Goal: Information Seeking & Learning: Understand process/instructions

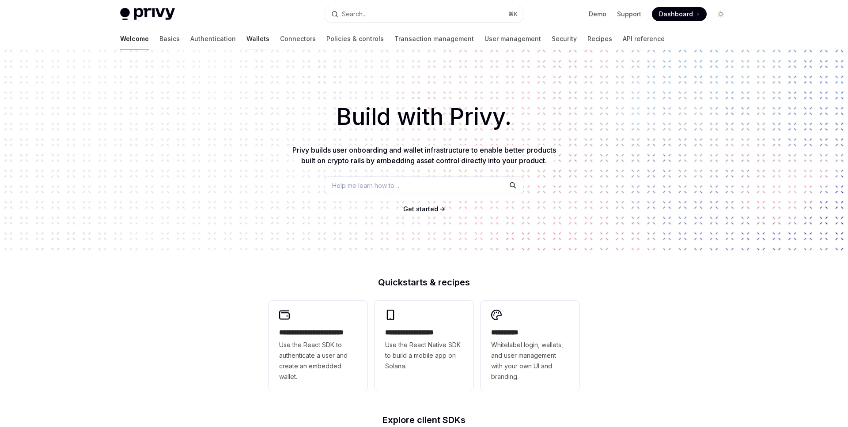
click at [246, 36] on link "Wallets" at bounding box center [257, 38] width 23 height 21
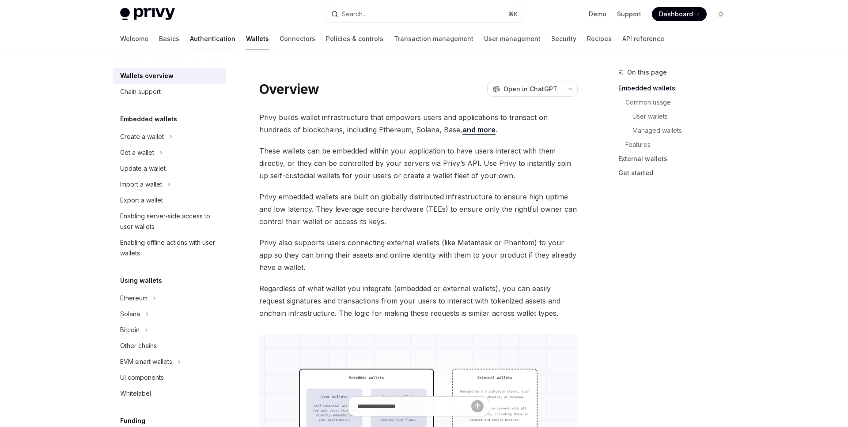
click at [190, 39] on link "Authentication" at bounding box center [212, 38] width 45 height 21
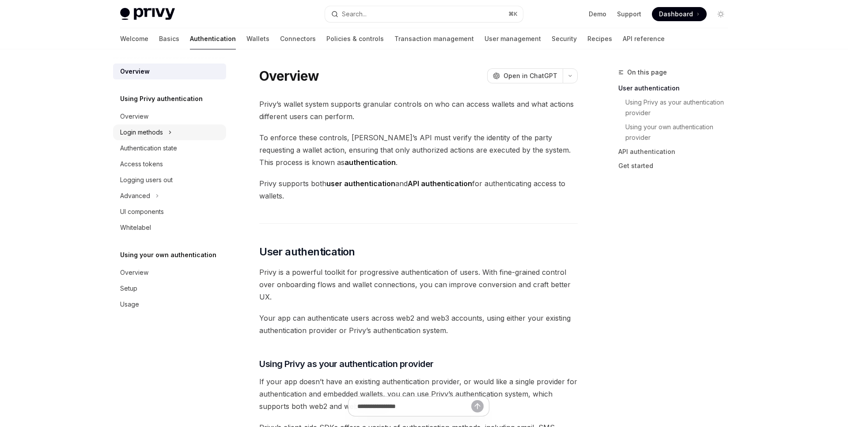
click at [153, 132] on div "Login methods" at bounding box center [141, 132] width 43 height 11
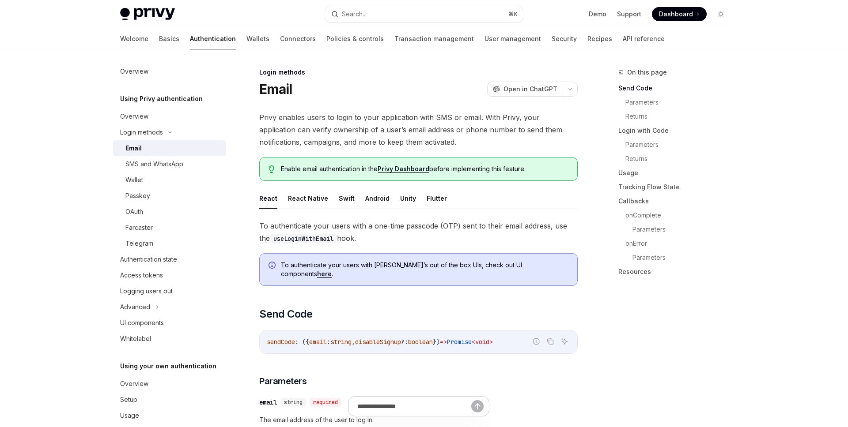
scroll to position [10, 0]
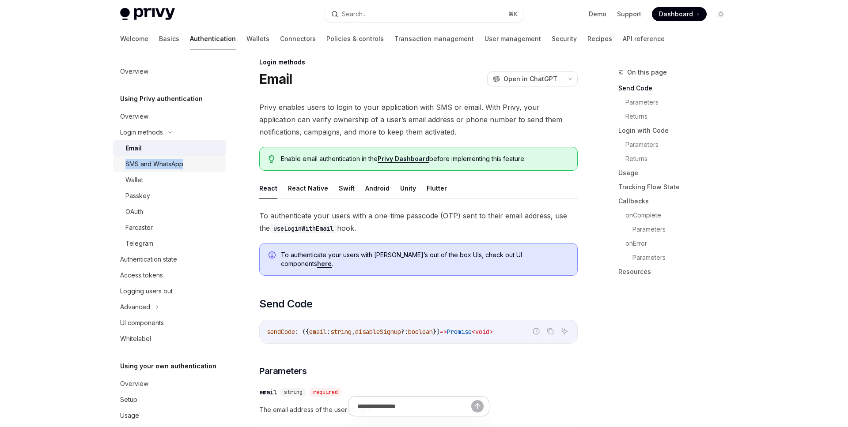
click at [148, 161] on div "SMS and WhatsApp" at bounding box center [154, 164] width 58 height 11
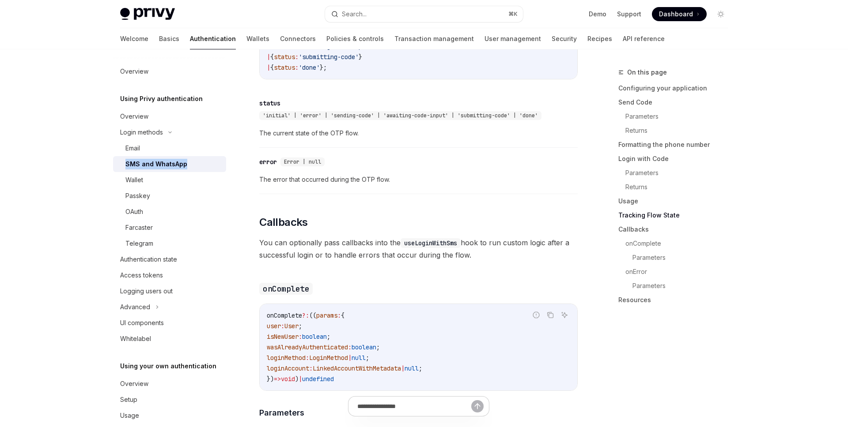
scroll to position [1715, 0]
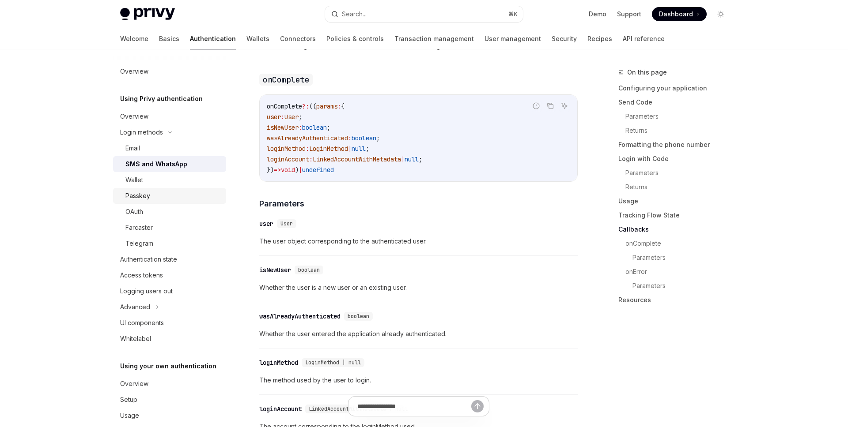
scroll to position [14, 0]
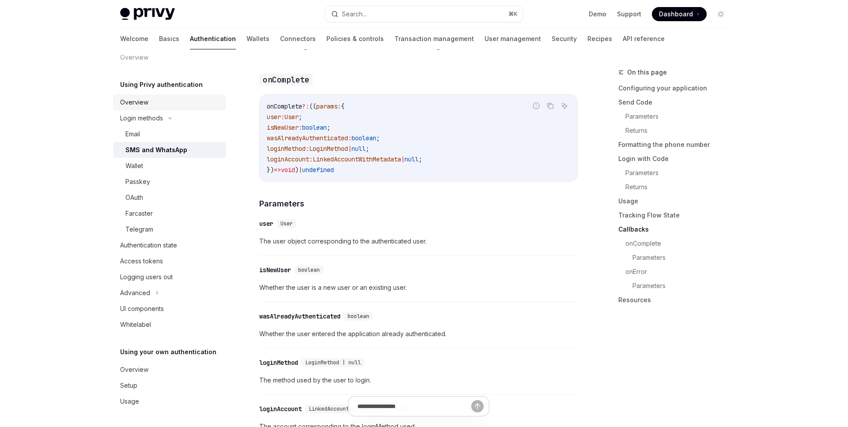
click at [128, 102] on div "Overview" at bounding box center [134, 102] width 28 height 11
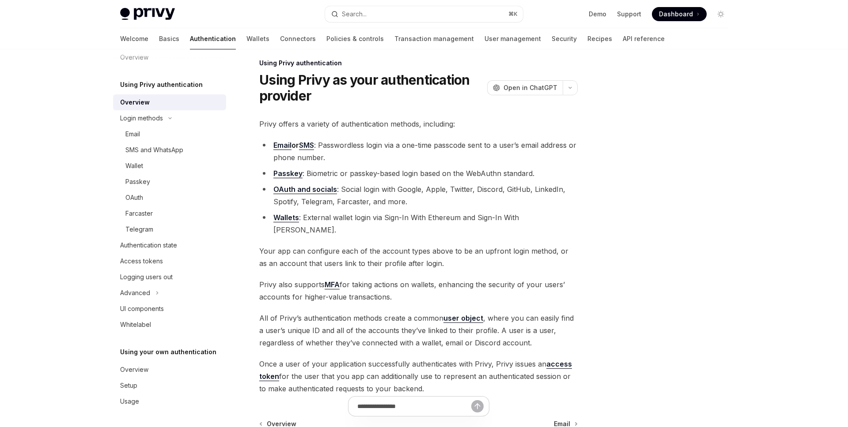
scroll to position [11, 0]
click at [310, 189] on link "OAuth and socials" at bounding box center [305, 188] width 64 height 9
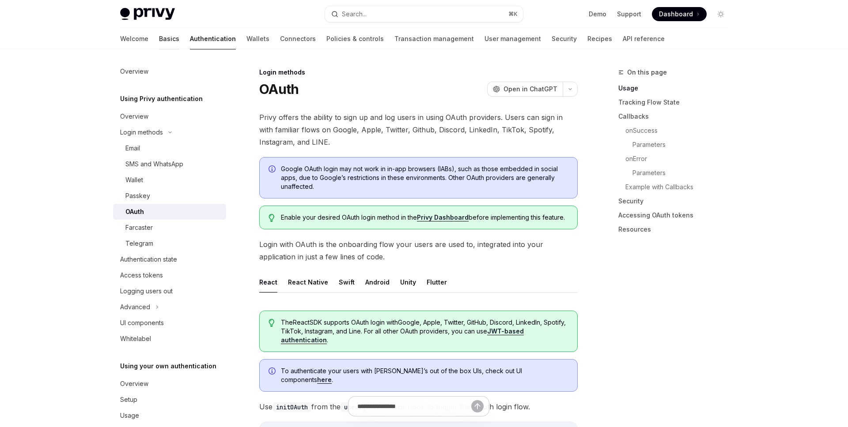
click at [159, 39] on link "Basics" at bounding box center [169, 38] width 20 height 21
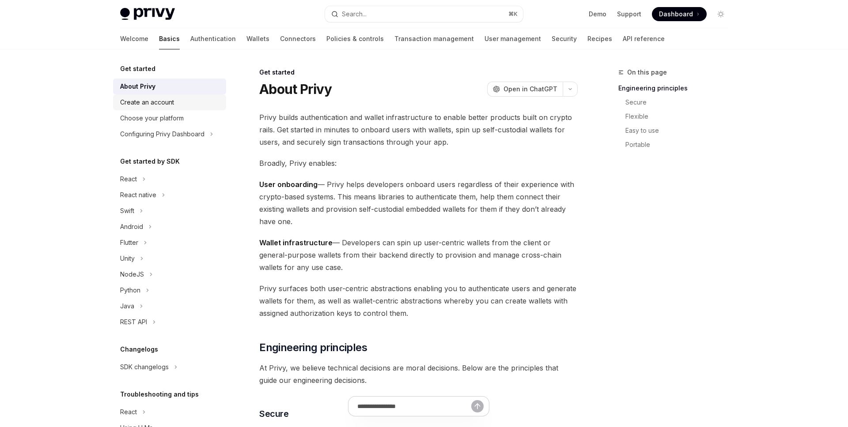
click at [148, 99] on div "Create an account" at bounding box center [147, 102] width 54 height 11
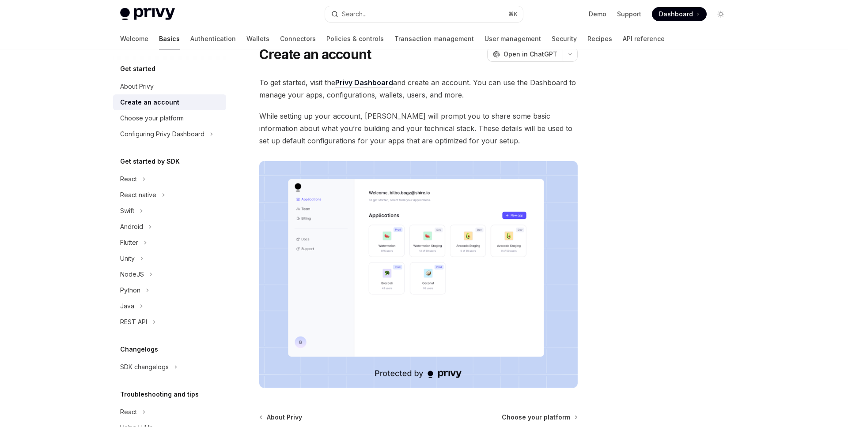
scroll to position [7, 0]
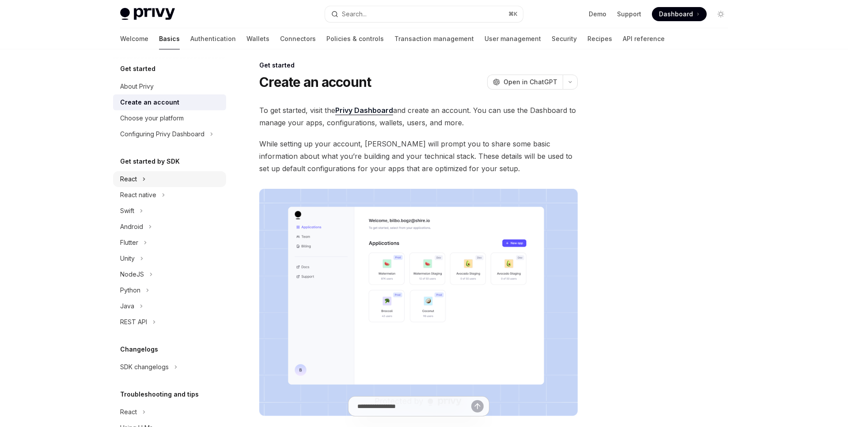
click at [131, 181] on div "React" at bounding box center [128, 179] width 17 height 11
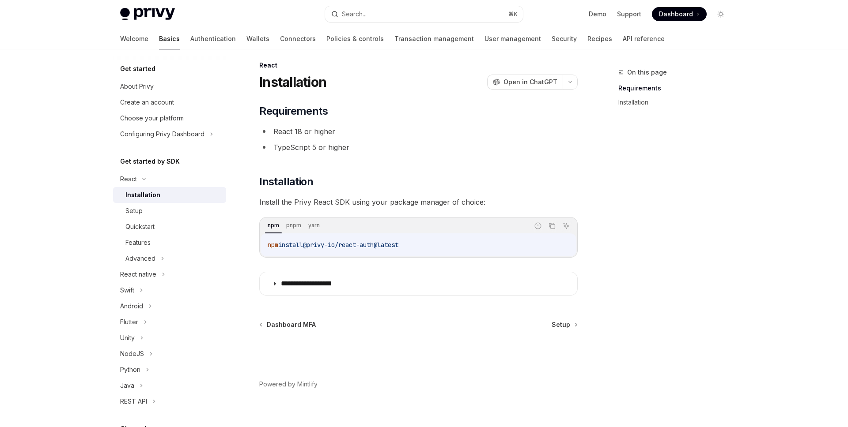
click at [138, 191] on div "Installation" at bounding box center [142, 195] width 35 height 11
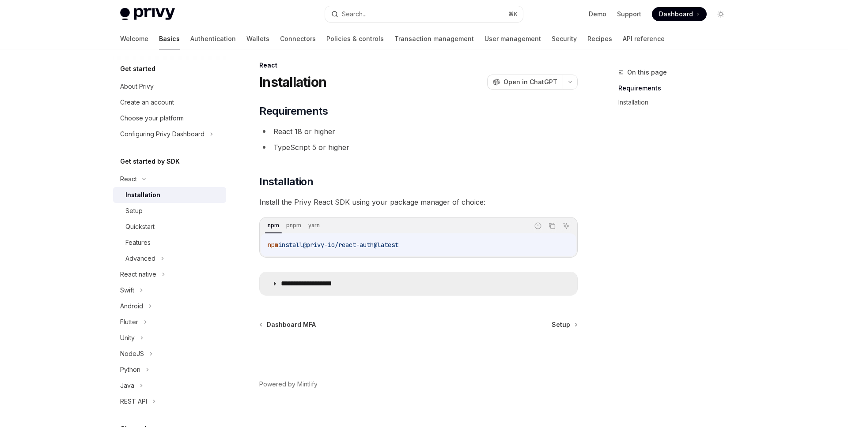
click at [275, 283] on icon at bounding box center [274, 283] width 5 height 5
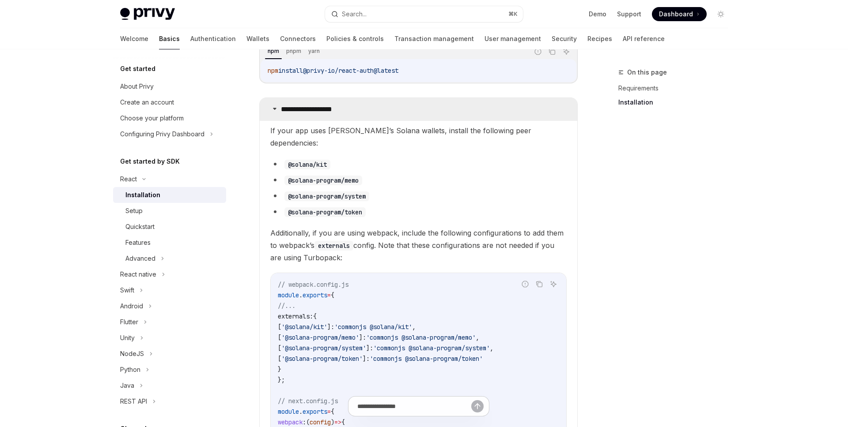
scroll to position [187, 0]
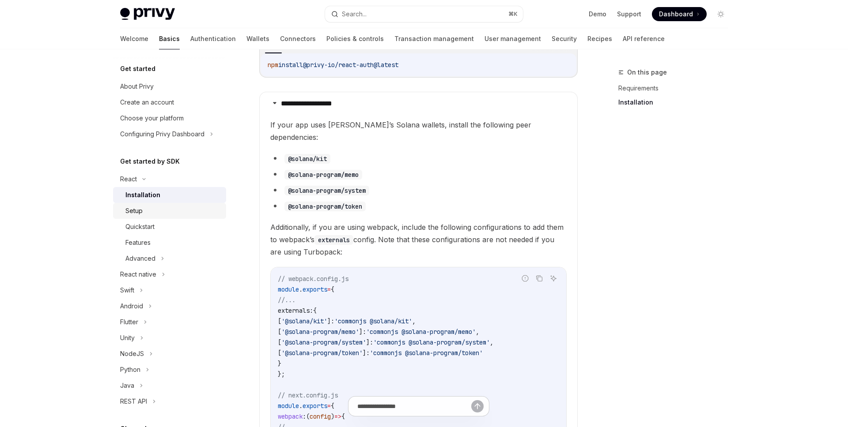
click at [127, 210] on div "Setup" at bounding box center [133, 211] width 17 height 11
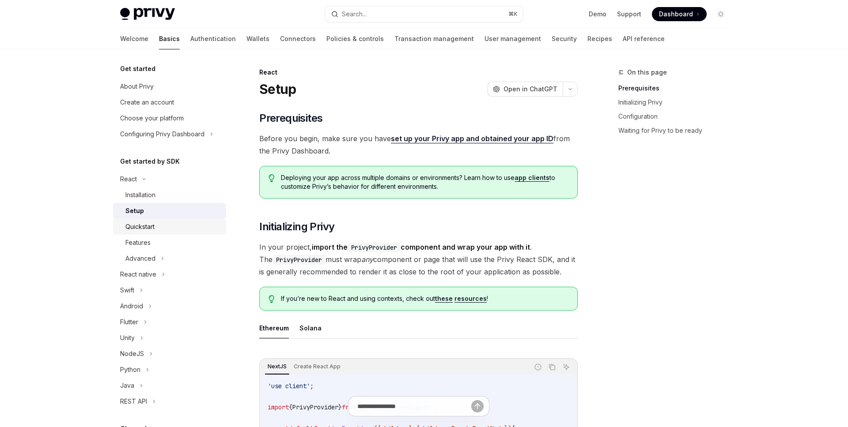
click at [139, 226] on div "Quickstart" at bounding box center [139, 227] width 29 height 11
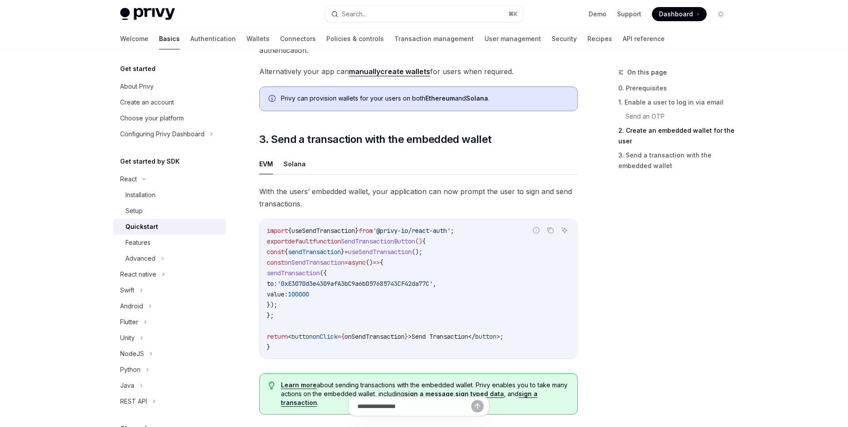
scroll to position [692, 0]
click at [292, 168] on button "Solana" at bounding box center [294, 165] width 22 height 21
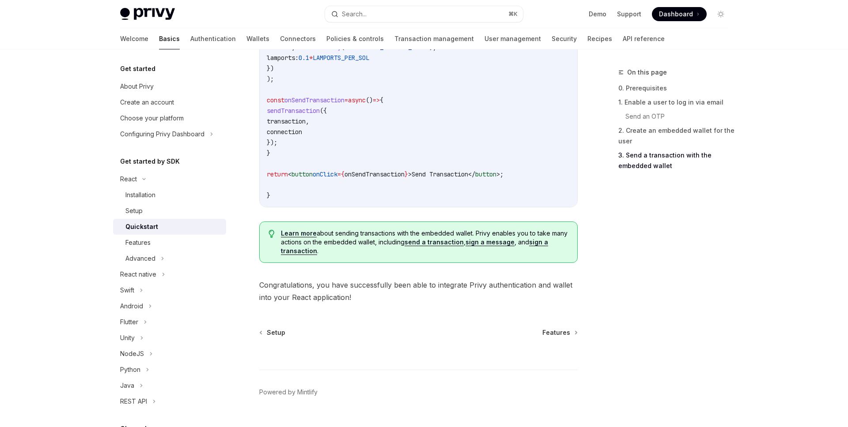
scroll to position [997, 0]
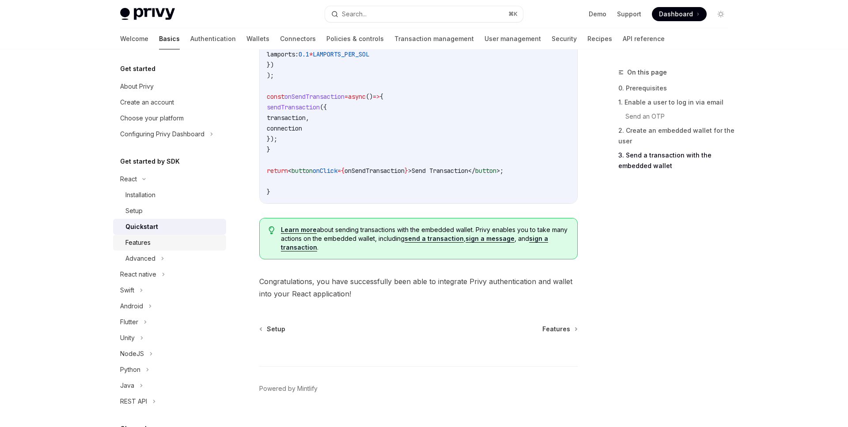
click at [137, 244] on div "Features" at bounding box center [137, 243] width 25 height 11
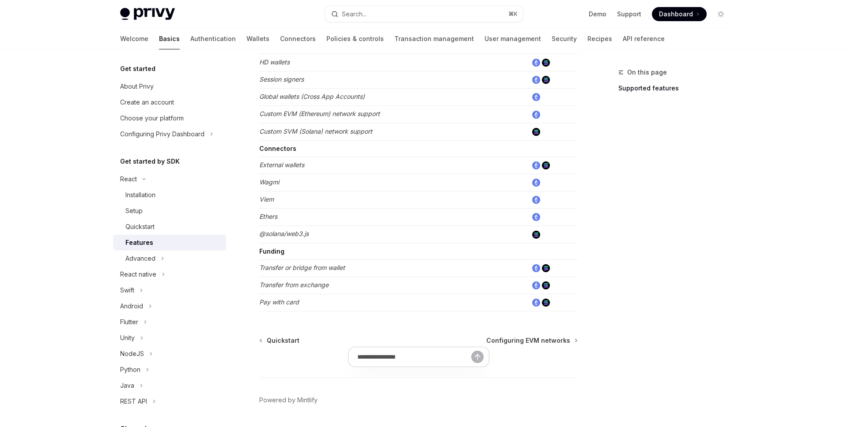
scroll to position [524, 0]
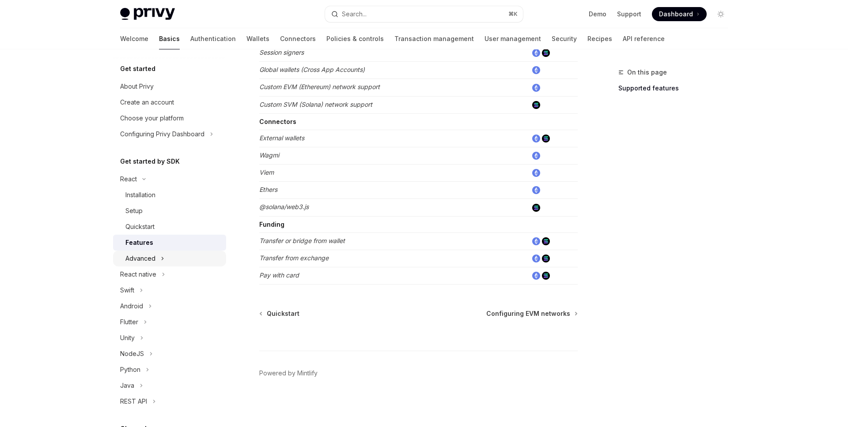
click at [141, 258] on div "Advanced" at bounding box center [140, 258] width 30 height 11
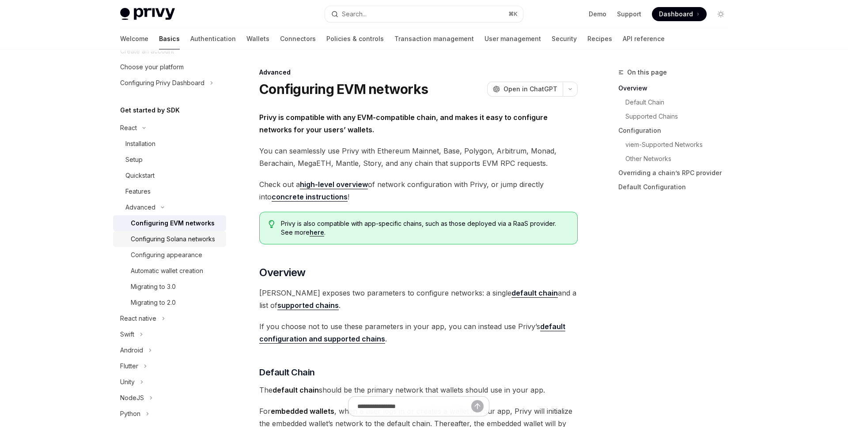
scroll to position [60, 0]
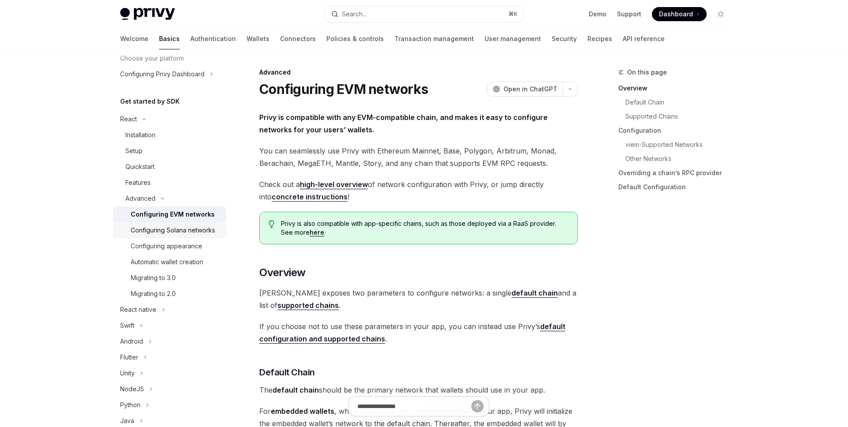
click at [162, 232] on div "Configuring Solana networks" at bounding box center [173, 230] width 84 height 11
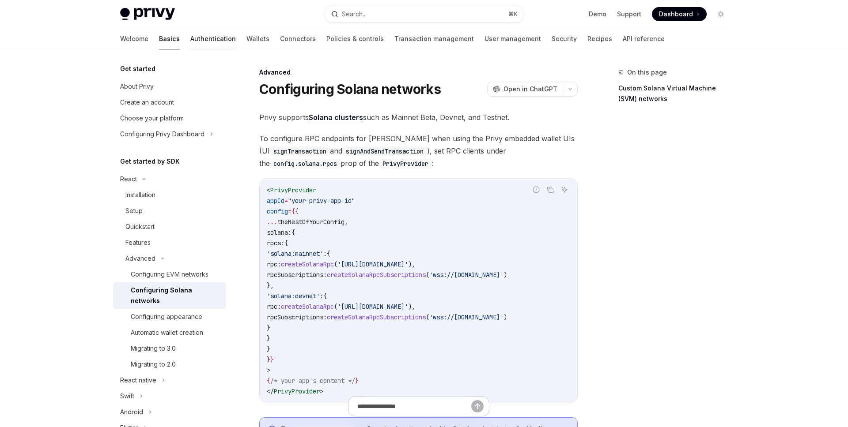
click at [190, 42] on link "Authentication" at bounding box center [212, 38] width 45 height 21
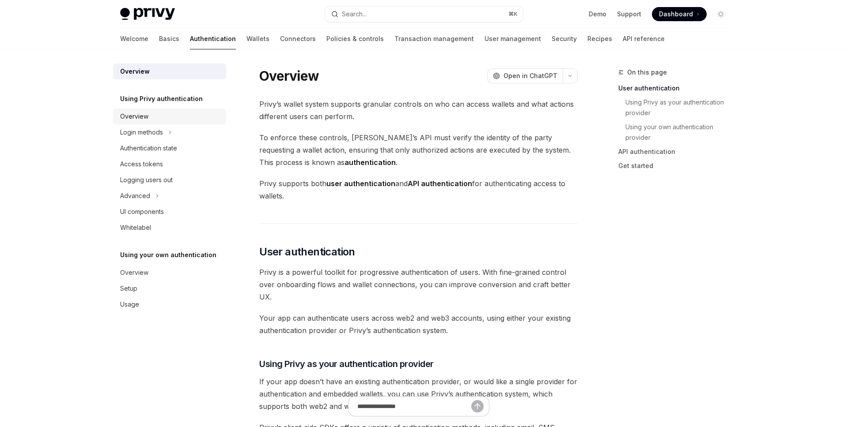
click at [137, 118] on div "Overview" at bounding box center [134, 116] width 28 height 11
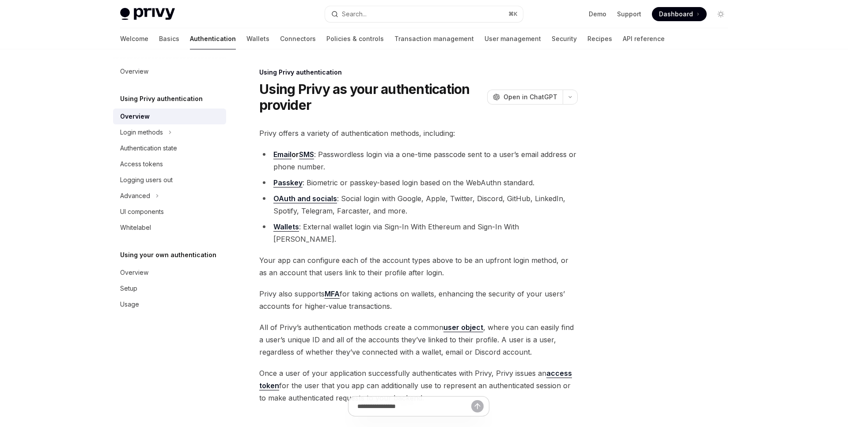
click at [316, 197] on link "OAuth and socials" at bounding box center [305, 198] width 64 height 9
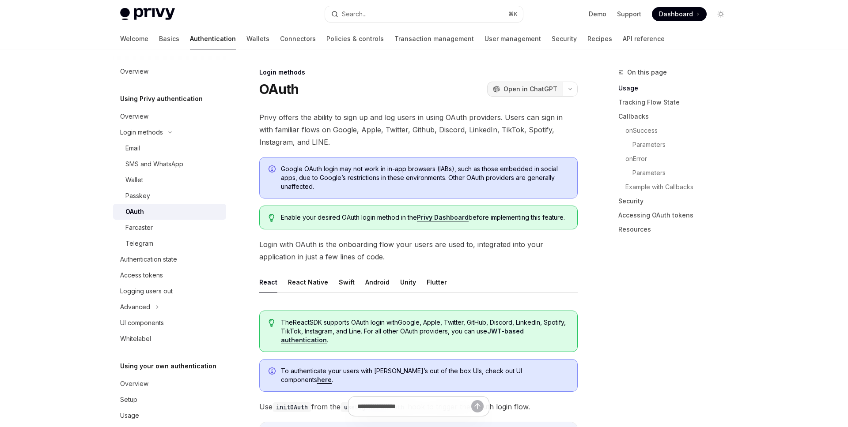
click at [523, 88] on span "Open in ChatGPT" at bounding box center [530, 89] width 54 height 9
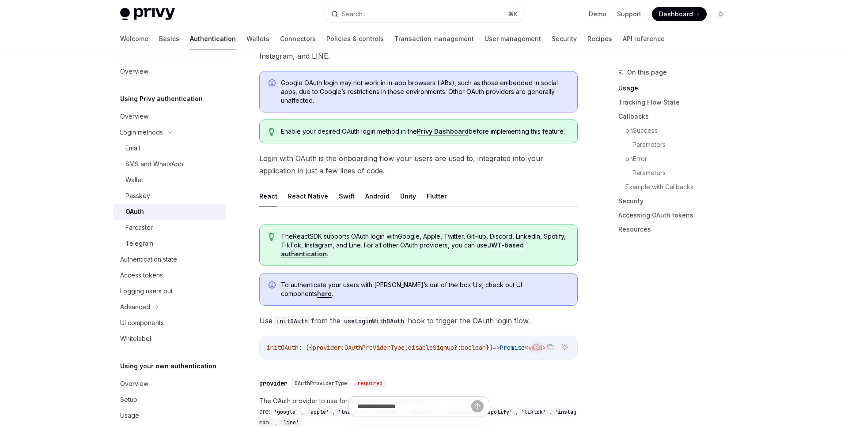
scroll to position [89, 0]
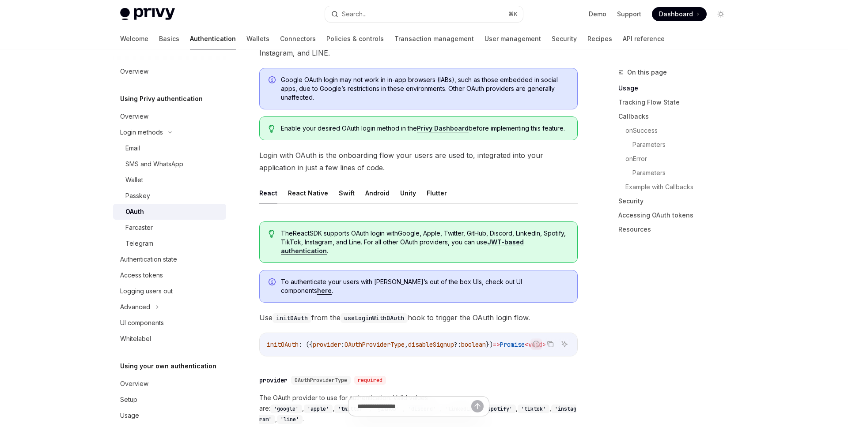
click at [439, 155] on span "Login with OAuth is the onboarding flow your users are used to, integrated into…" at bounding box center [418, 161] width 318 height 25
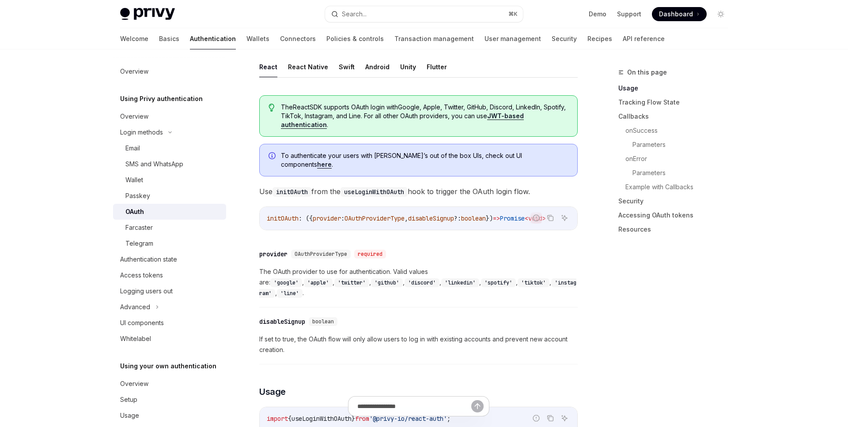
scroll to position [218, 0]
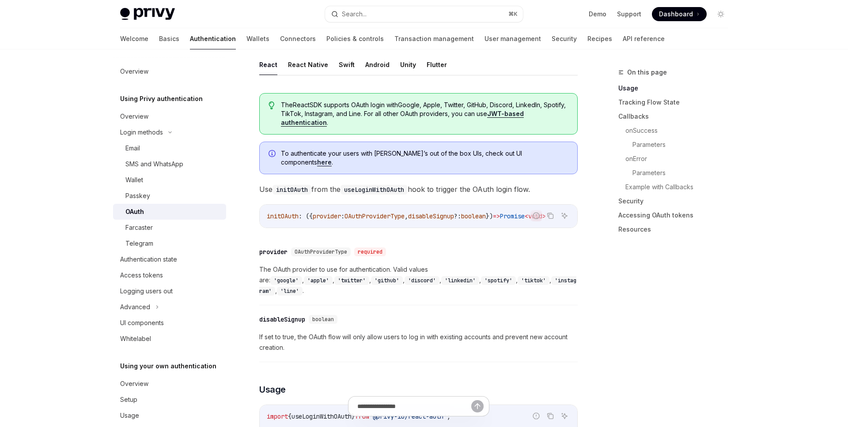
click at [298, 156] on span "To authenticate your users with [PERSON_NAME]’s out of the box UIs, check out U…" at bounding box center [424, 158] width 287 height 18
drag, startPoint x: 282, startPoint y: 154, endPoint x: 526, endPoint y: 151, distance: 244.2
click at [526, 151] on span "To authenticate your users with [PERSON_NAME]’s out of the box UIs, check out U…" at bounding box center [424, 158] width 287 height 18
copy span "To authenticate your users with [PERSON_NAME]’s out of the box UIs, check out U…"
click at [390, 156] on span "To authenticate your users with [PERSON_NAME]’s out of the box UIs, check out U…" at bounding box center [424, 158] width 287 height 18
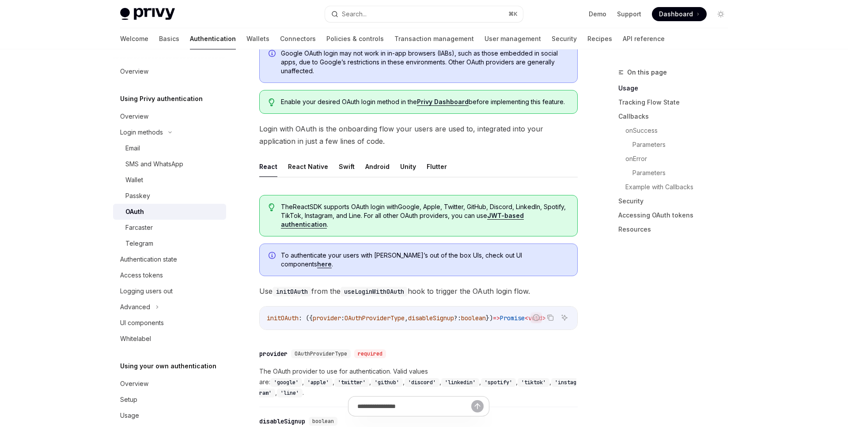
scroll to position [126, 0]
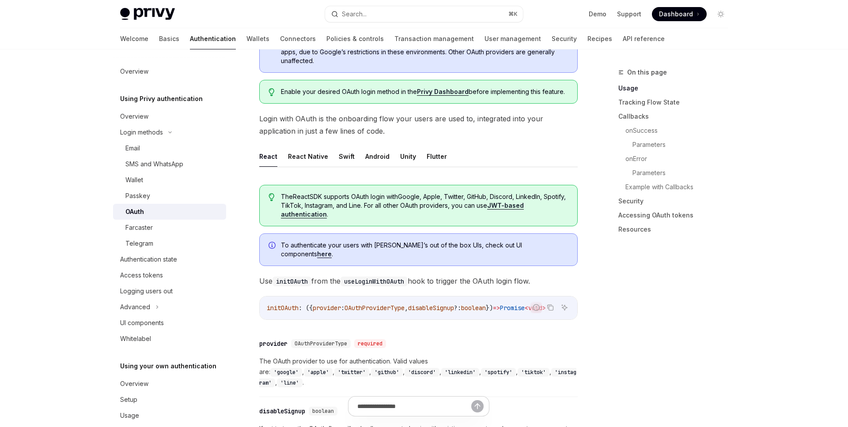
click at [332, 250] on link "here" at bounding box center [324, 254] width 15 height 8
type textarea "*"
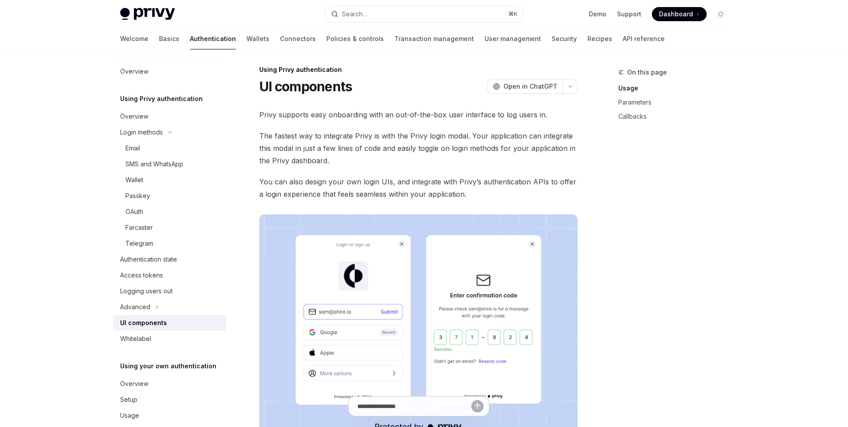
scroll to position [2, 0]
click at [529, 87] on span "Open in ChatGPT" at bounding box center [530, 87] width 54 height 9
click at [279, 116] on span "Privy supports easy onboarding with an out-of-the-box user interface to log use…" at bounding box center [418, 116] width 318 height 12
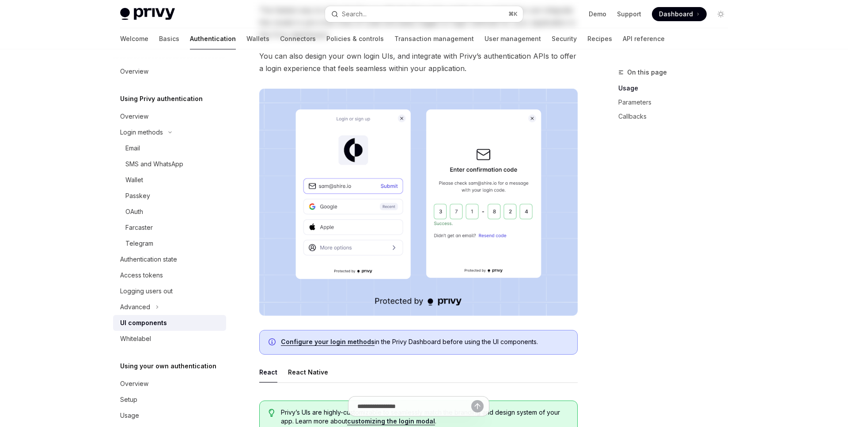
scroll to position [0, 0]
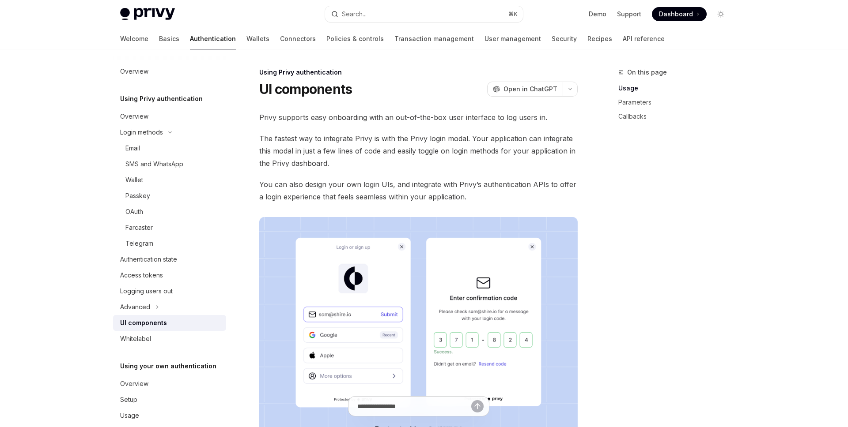
click at [491, 149] on span "The fastest way to integrate Privy is with the Privy login modal. Your applicat…" at bounding box center [418, 150] width 318 height 37
click at [537, 86] on span "Open in ChatGPT" at bounding box center [530, 89] width 54 height 9
drag, startPoint x: 261, startPoint y: 88, endPoint x: 353, endPoint y: 88, distance: 92.7
click at [353, 88] on div "UI components OpenAI Open in ChatGPT" at bounding box center [418, 89] width 318 height 16
copy h1 "UI components"
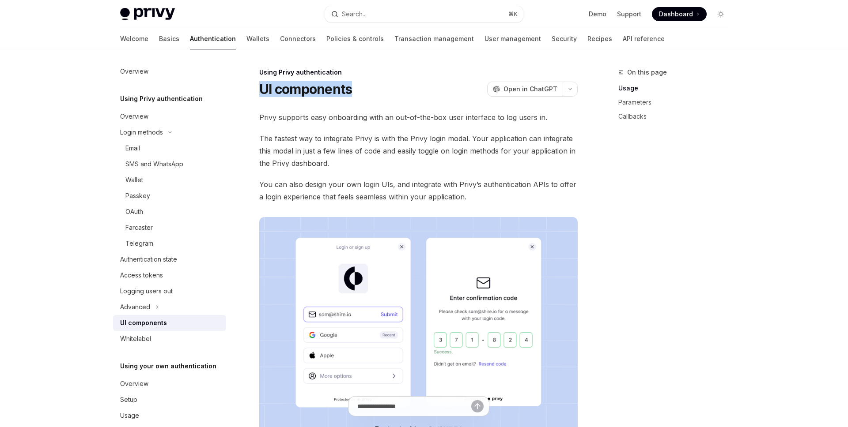
click at [360, 159] on span "The fastest way to integrate Privy is with the Privy login modal. Your applicat…" at bounding box center [418, 150] width 318 height 37
click at [670, 12] on span "Dashboard" at bounding box center [676, 14] width 34 height 9
